Goal: Entertainment & Leisure: Consume media (video, audio)

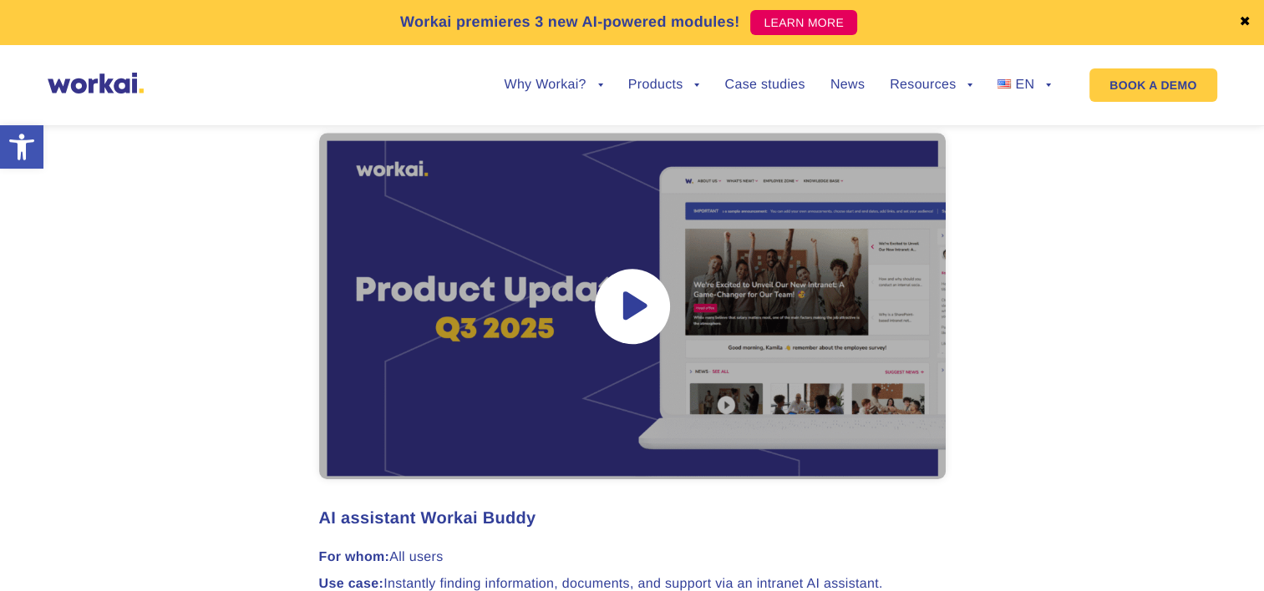
scroll to position [1337, 0]
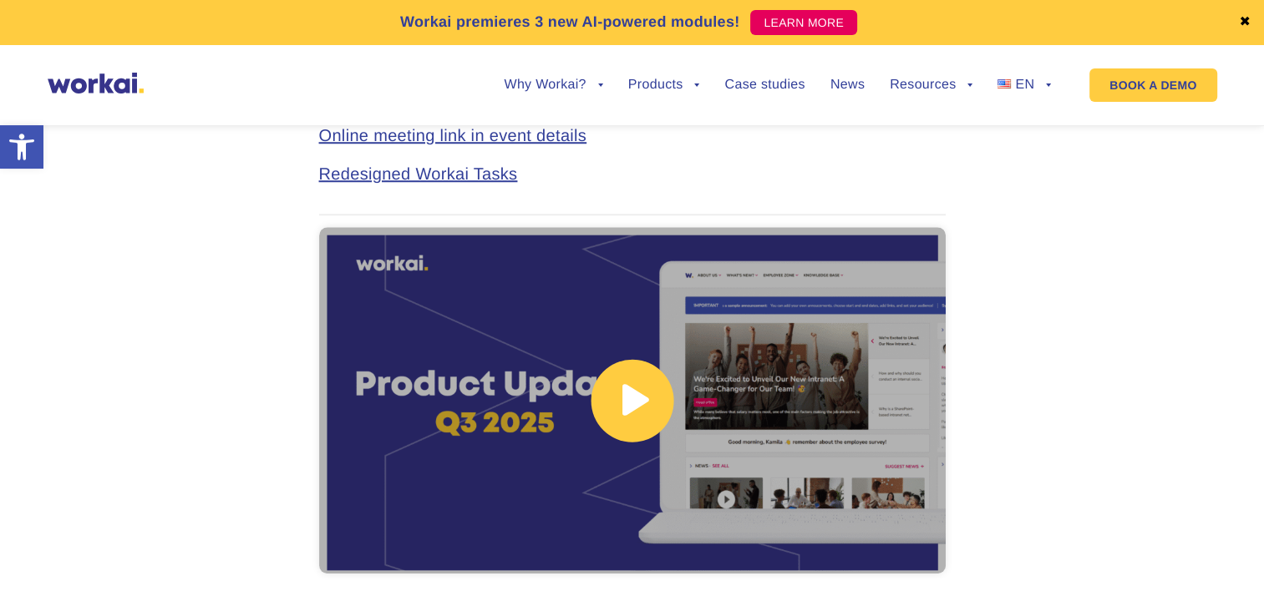
click at [482, 270] on link at bounding box center [632, 400] width 626 height 347
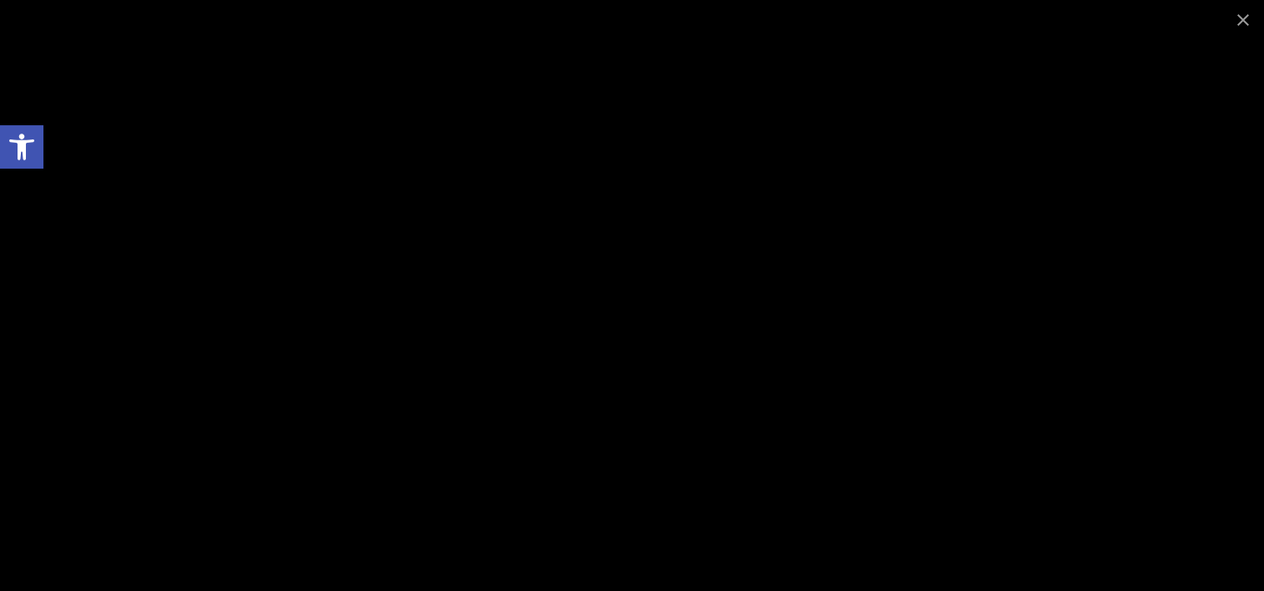
click at [1162, 175] on div at bounding box center [632, 295] width 1264 height 591
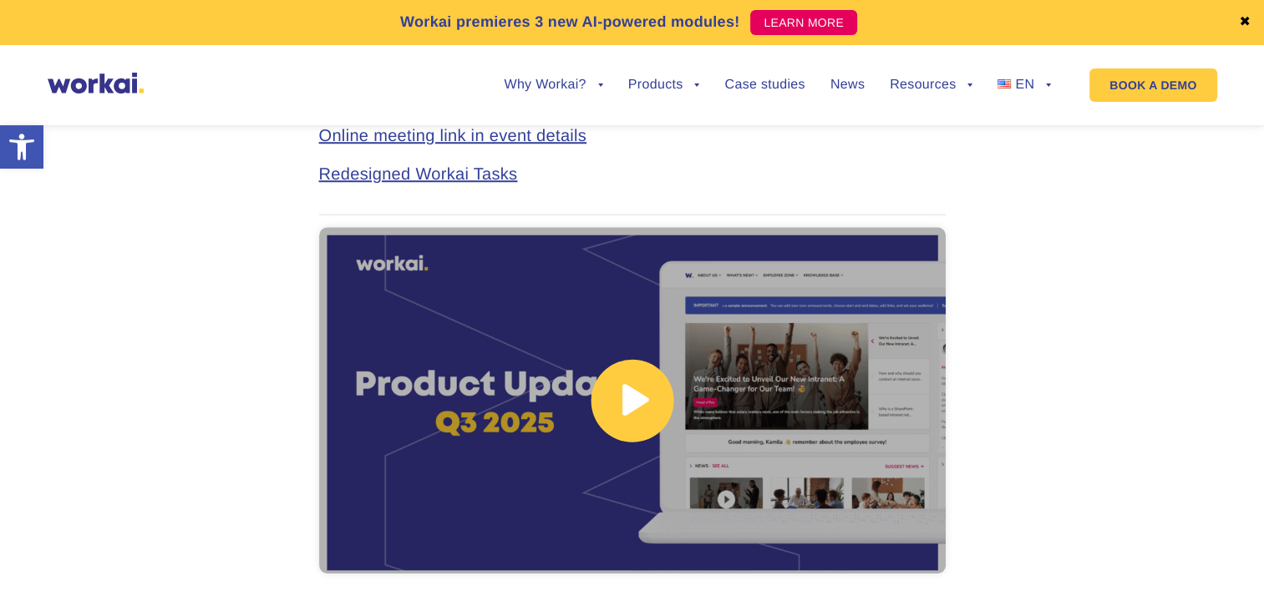
click at [564, 339] on link at bounding box center [632, 400] width 626 height 347
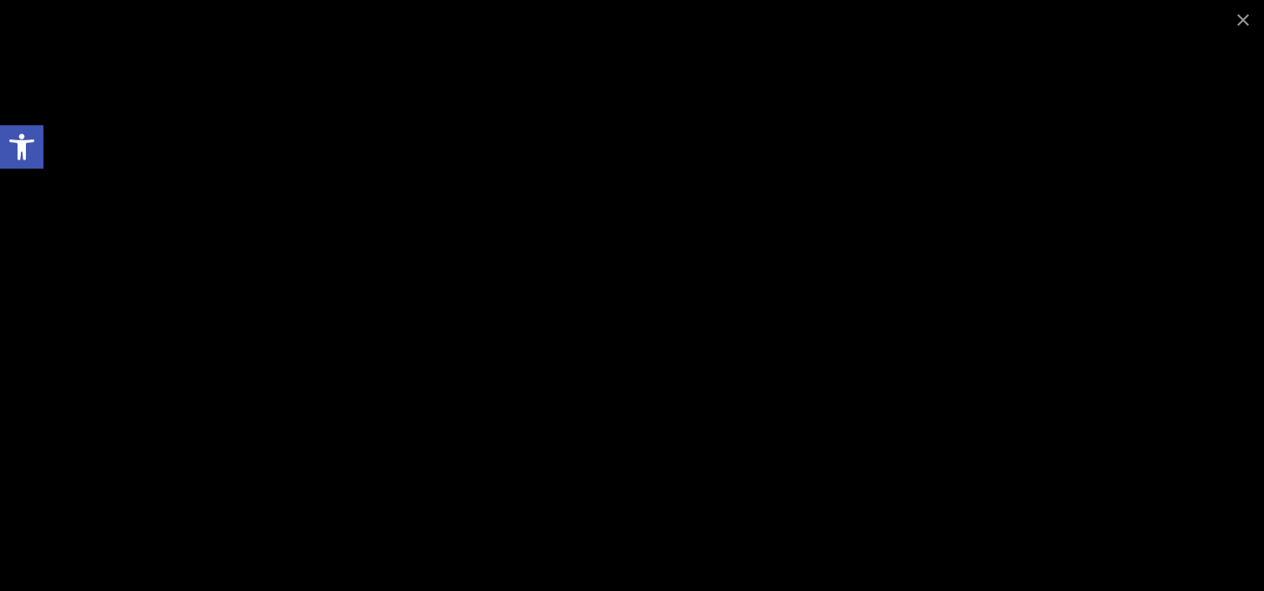
click at [118, 80] on div at bounding box center [632, 295] width 1264 height 591
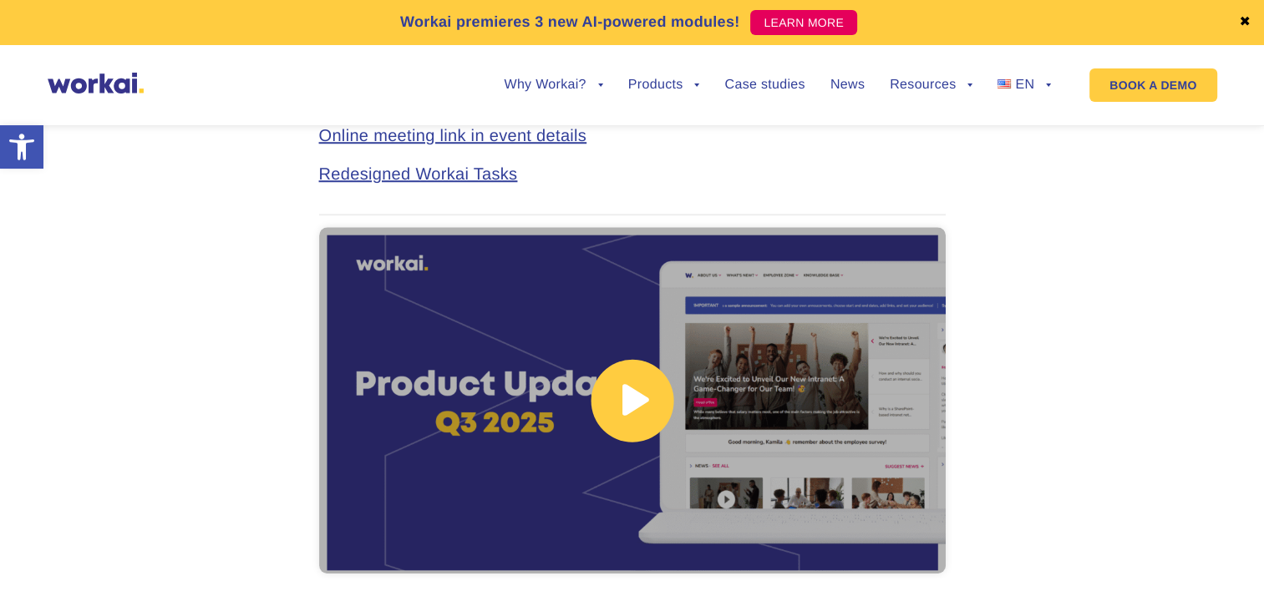
click at [637, 384] on link at bounding box center [632, 400] width 626 height 347
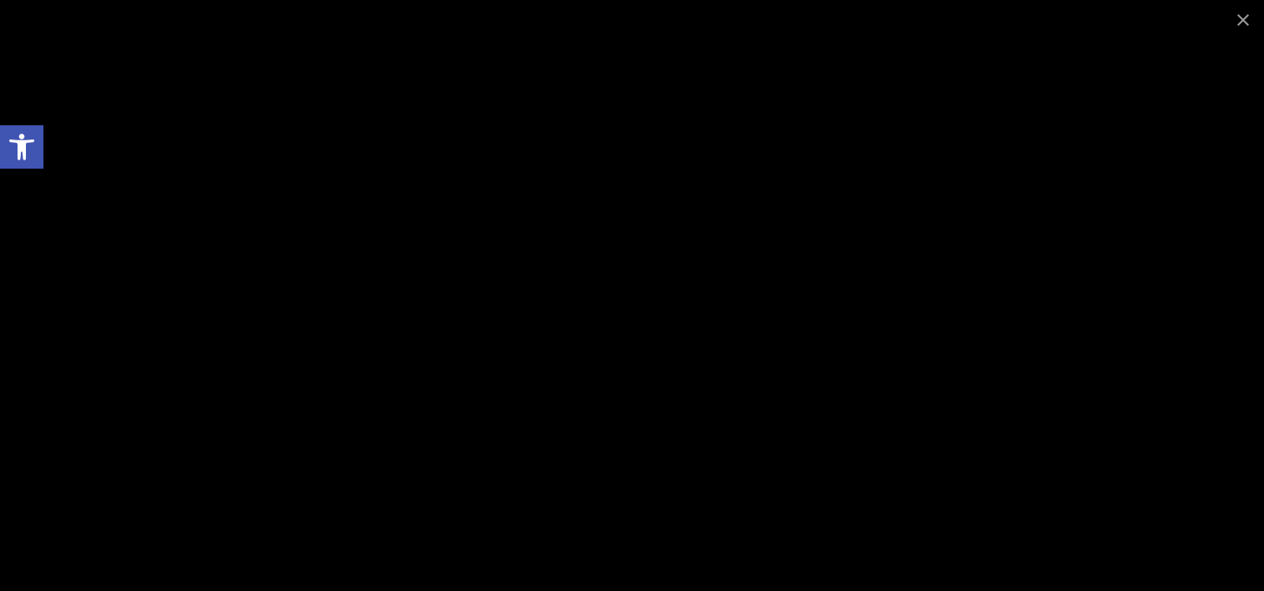
click at [1184, 206] on div at bounding box center [632, 295] width 1264 height 591
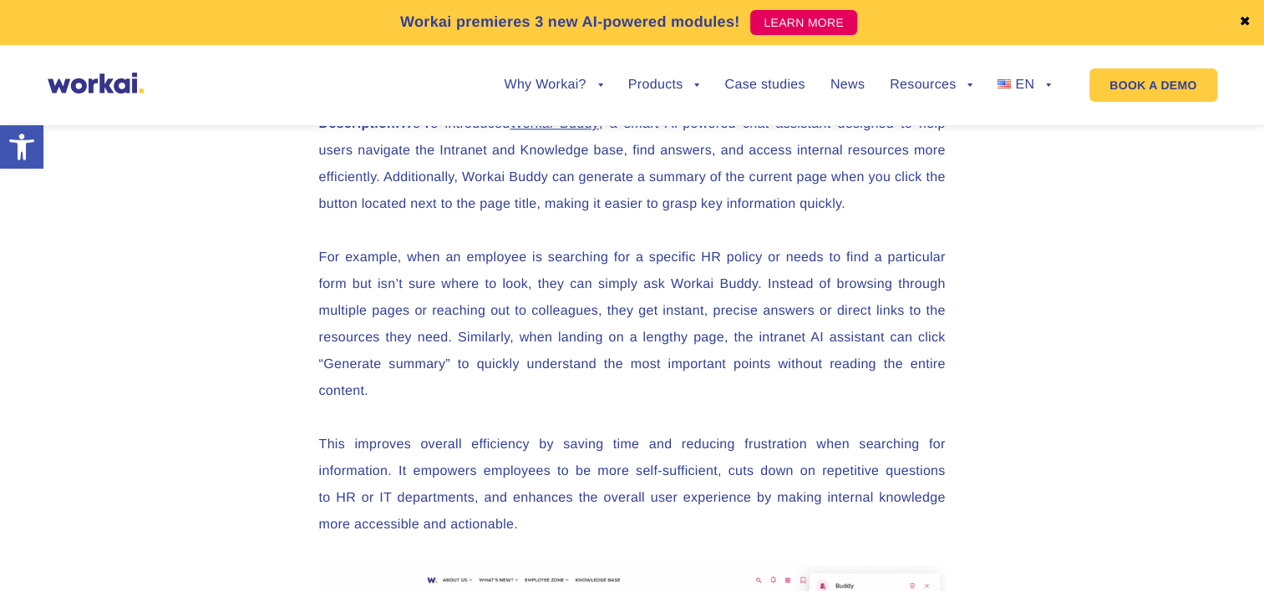
scroll to position [1838, 0]
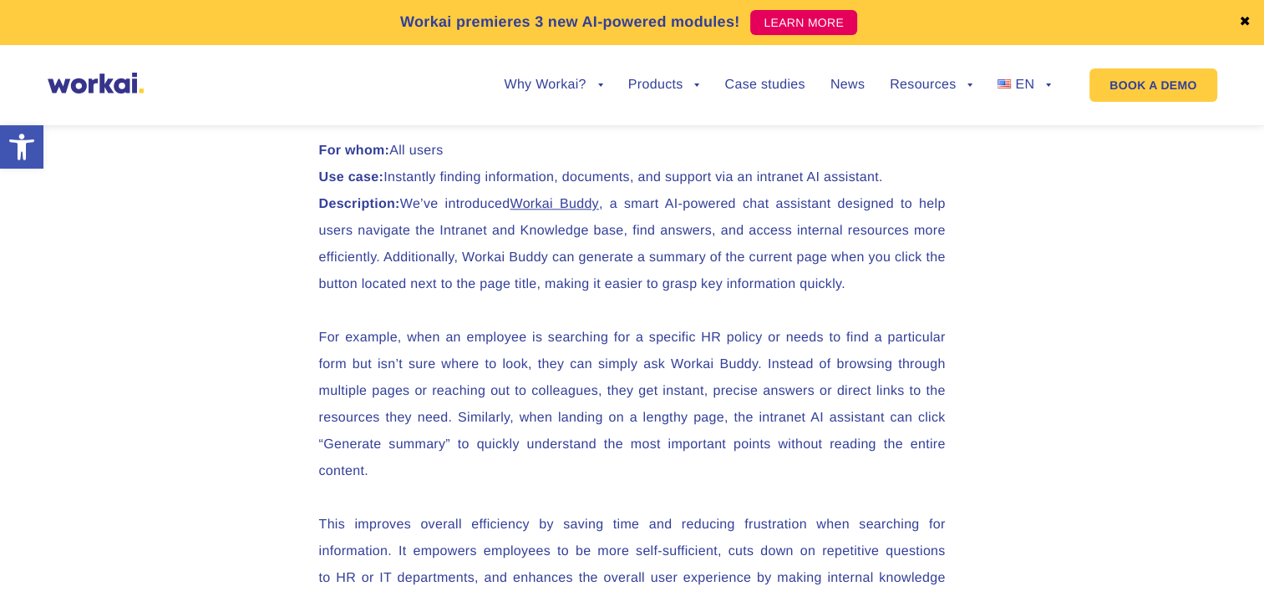
click at [119, 77] on img at bounding box center [96, 83] width 96 height 21
